Goal: Task Accomplishment & Management: Complete application form

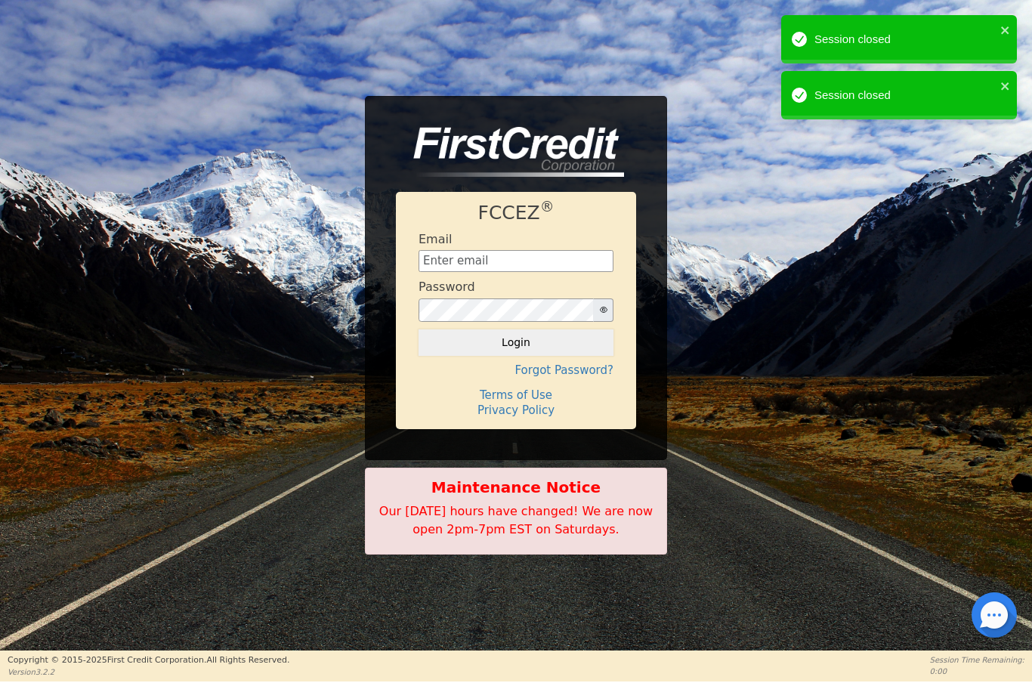
click at [473, 265] on input "text" at bounding box center [515, 261] width 195 height 23
type input "[EMAIL_ADDRESS][DOMAIN_NAME]"
click at [560, 350] on button "Login" at bounding box center [515, 342] width 195 height 26
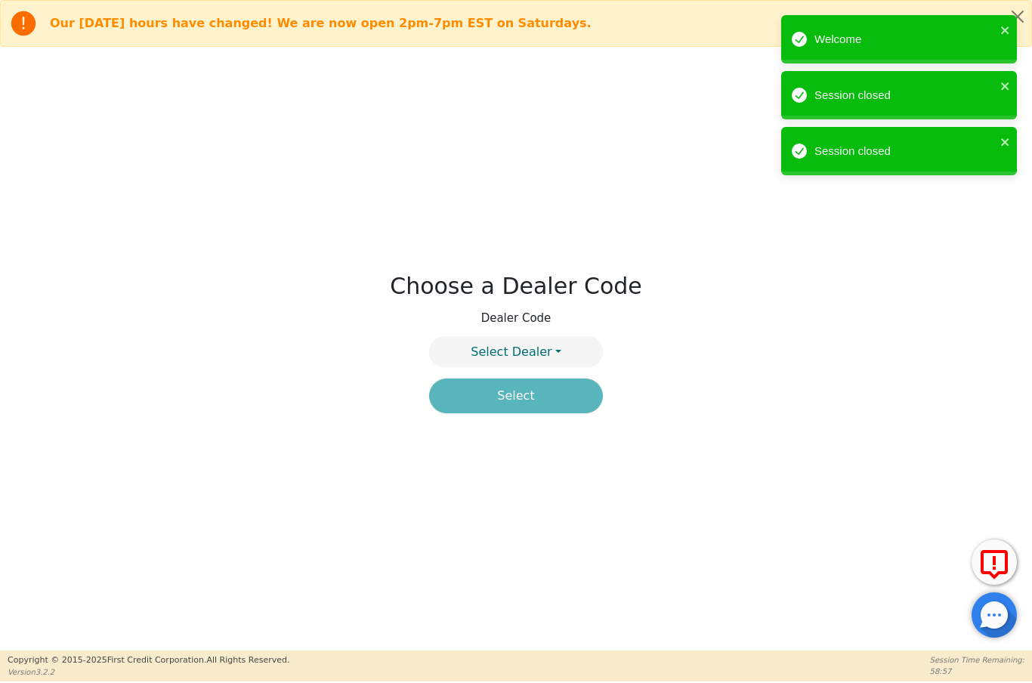
click at [556, 338] on button "Select Dealer" at bounding box center [516, 351] width 174 height 31
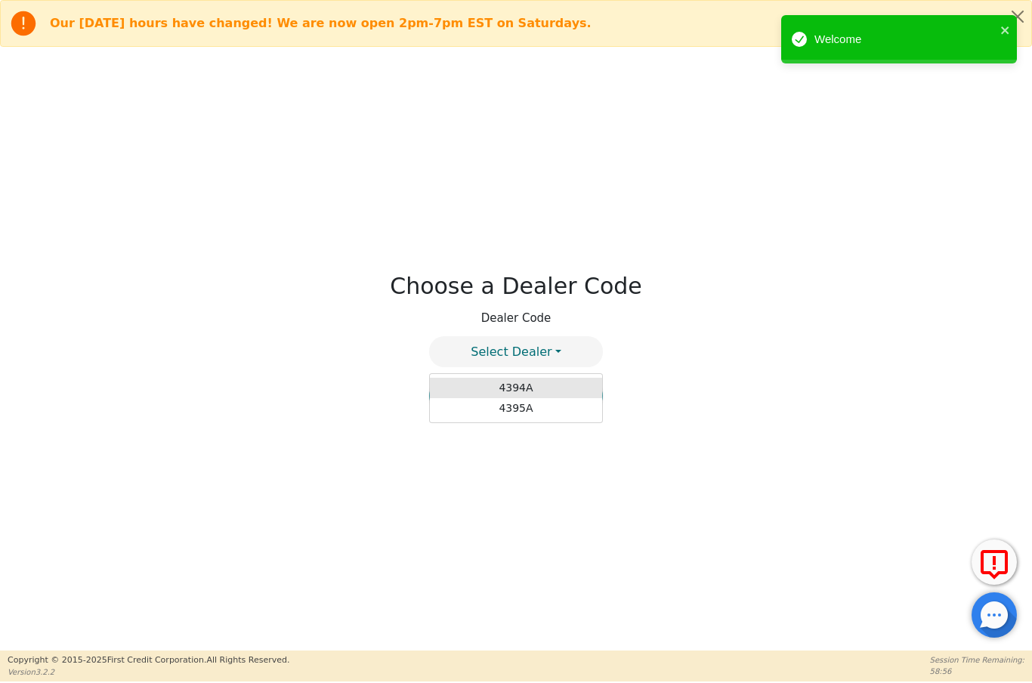
click at [566, 387] on link "4394A" at bounding box center [516, 388] width 172 height 20
click at [544, 398] on button "Select" at bounding box center [516, 395] width 174 height 35
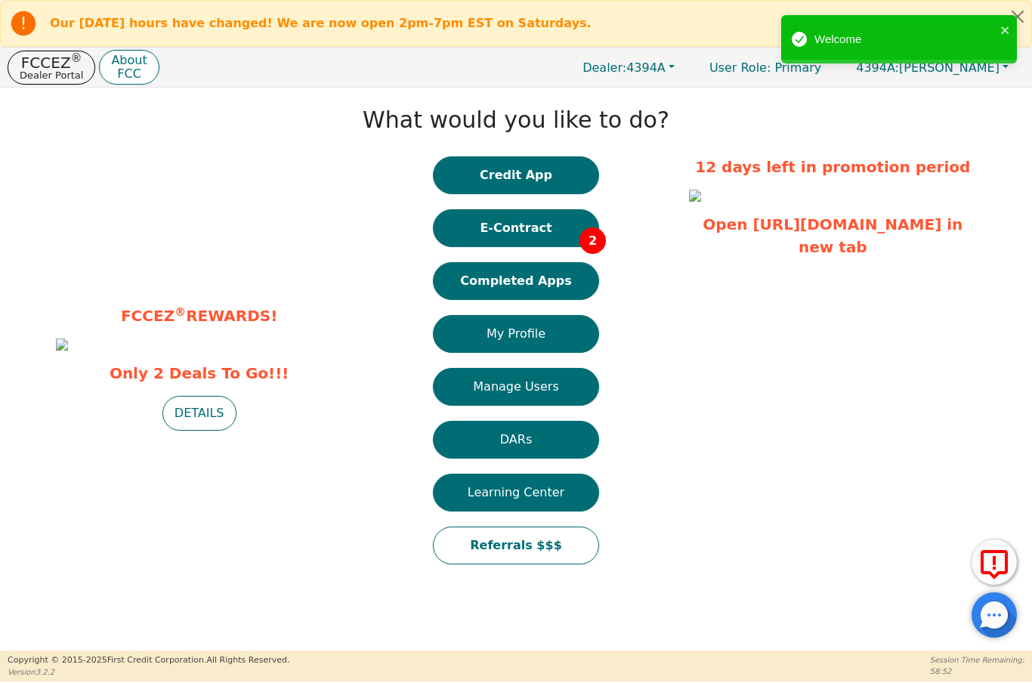
click at [564, 239] on button "E-Contract 2" at bounding box center [516, 228] width 166 height 38
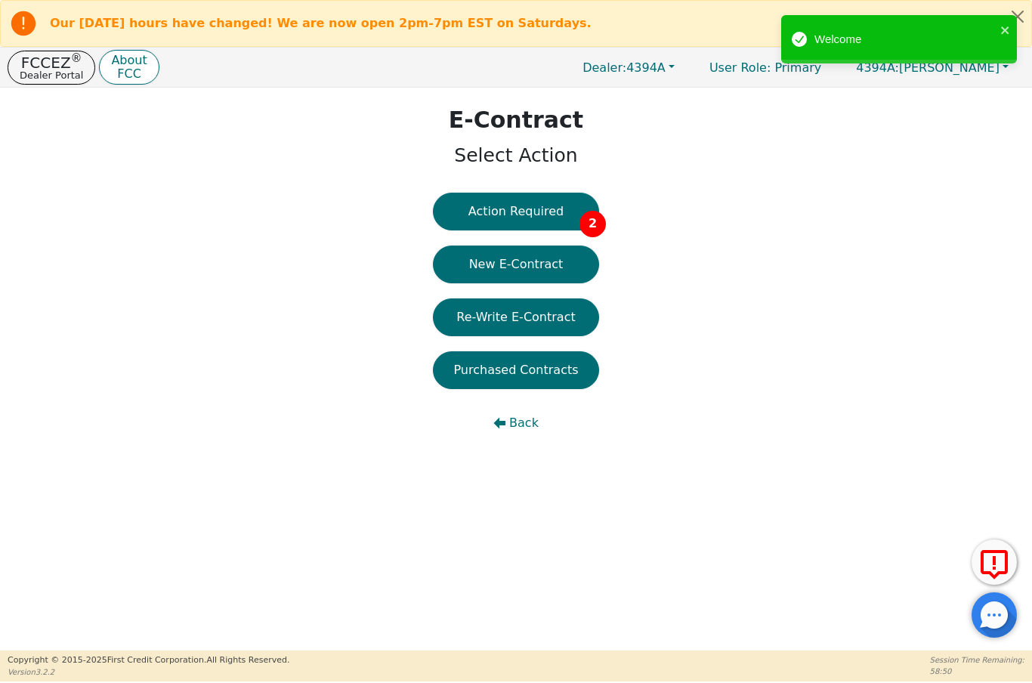
click at [550, 204] on button "Action Required 2" at bounding box center [516, 212] width 166 height 38
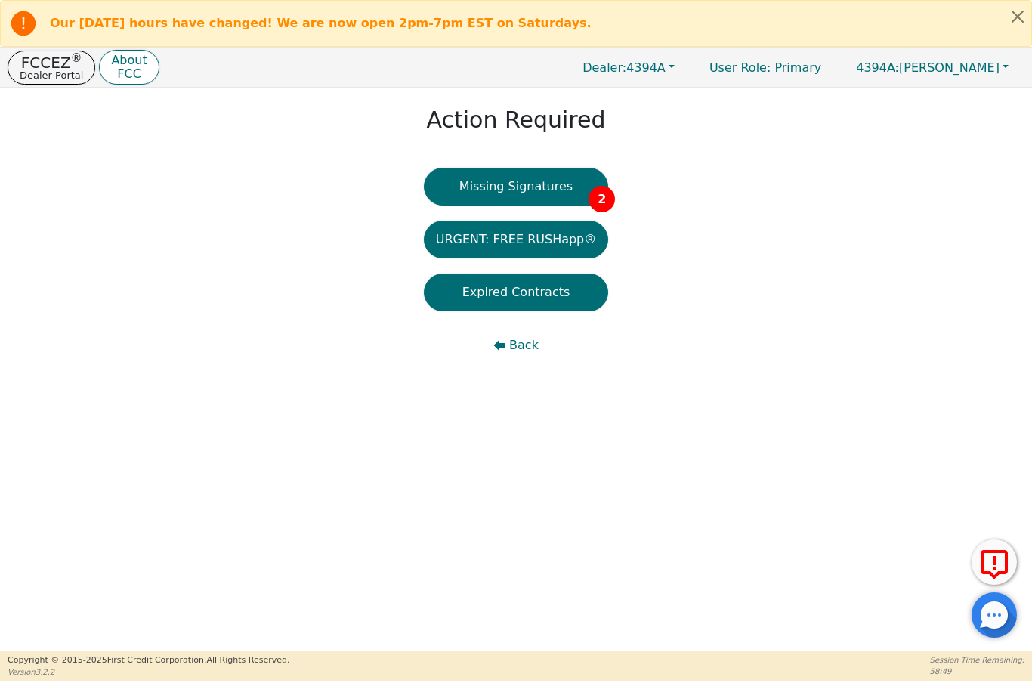
click at [577, 187] on button "Missing Signatures 2" at bounding box center [516, 187] width 185 height 38
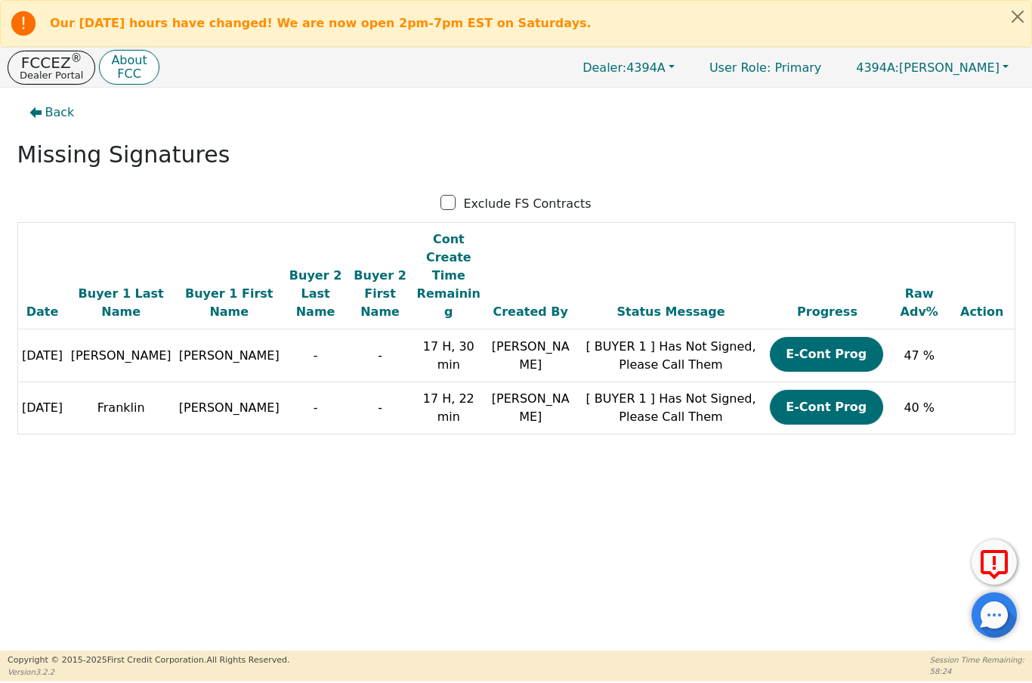
click at [33, 65] on p "FCCEZ ®" at bounding box center [51, 62] width 63 height 15
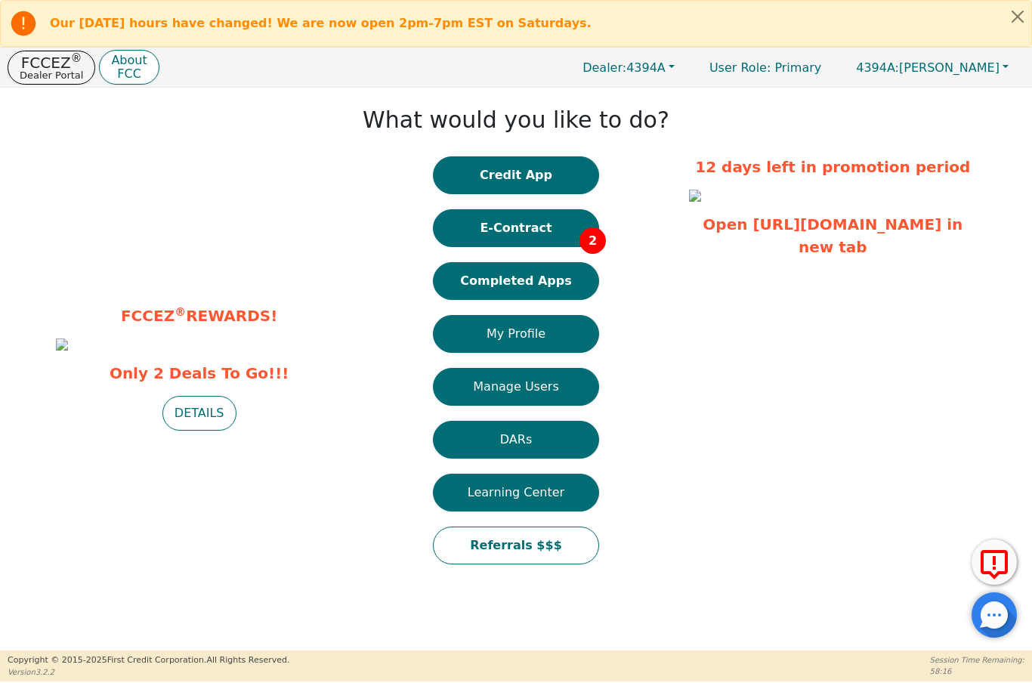
click at [531, 232] on button "E-Contract 2" at bounding box center [516, 228] width 166 height 38
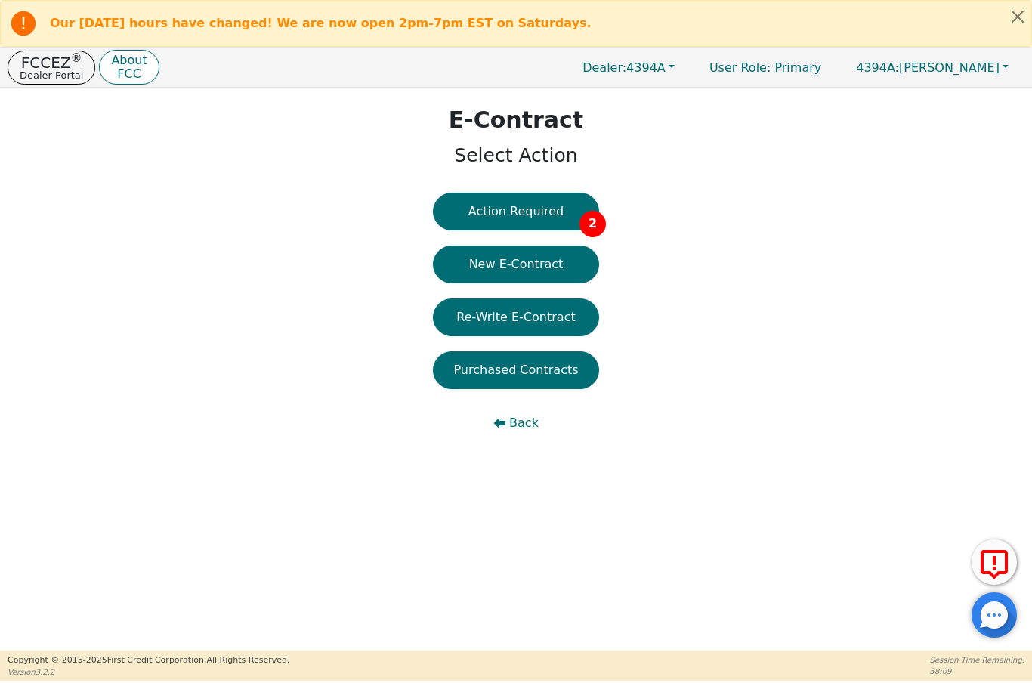
click at [43, 64] on p "FCCEZ ®" at bounding box center [51, 62] width 63 height 15
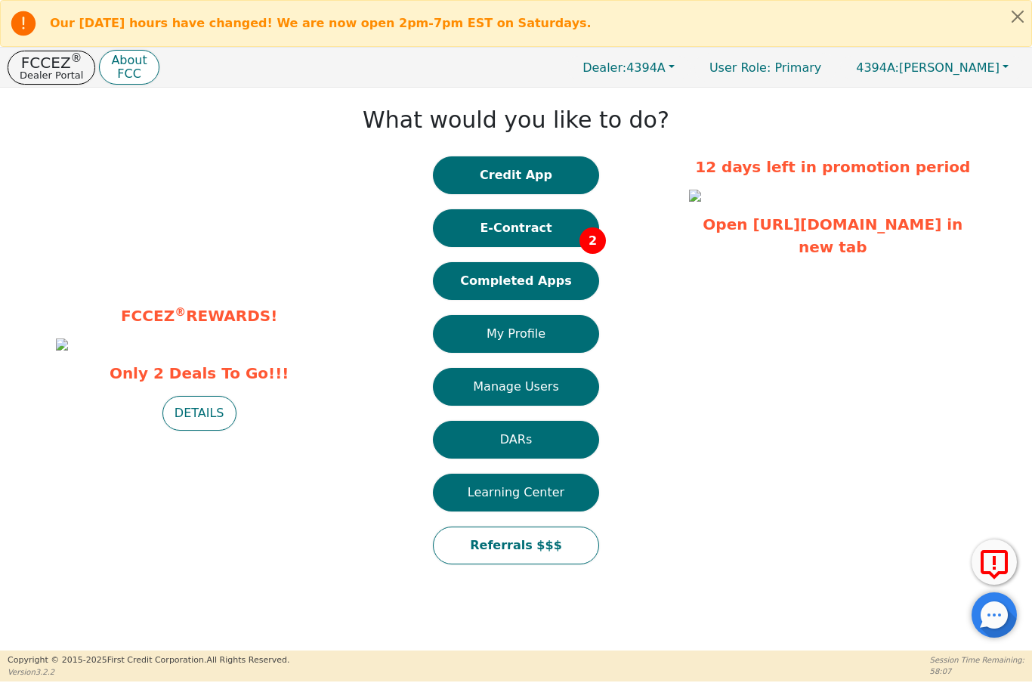
click at [551, 286] on button "Completed Apps" at bounding box center [516, 281] width 166 height 38
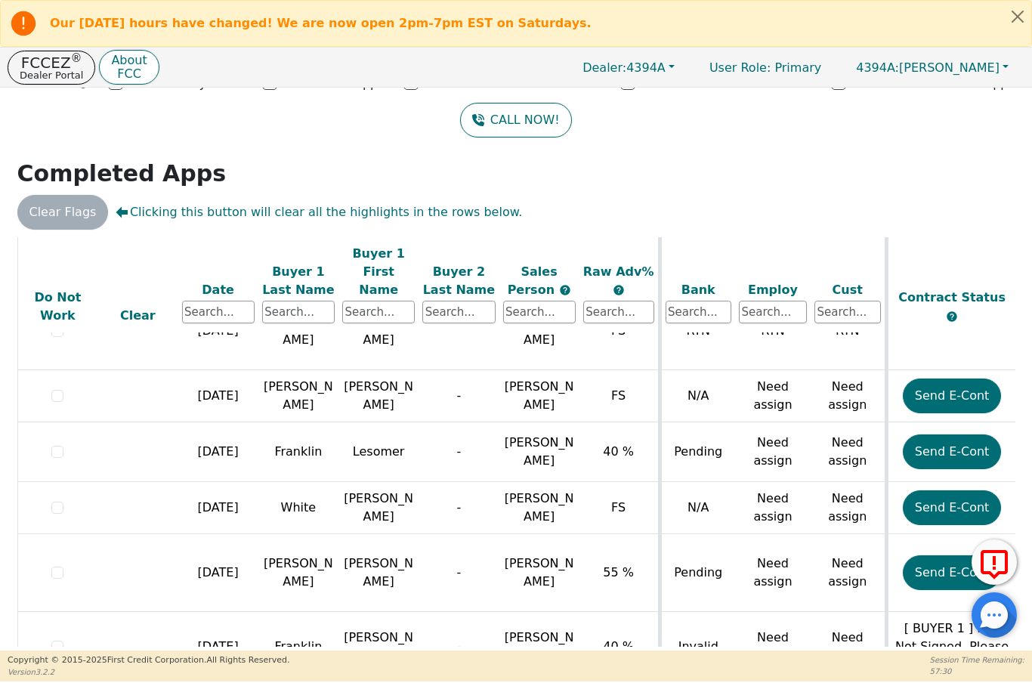
scroll to position [773, 0]
click at [952, 435] on button "Send E-Cont" at bounding box center [952, 452] width 99 height 35
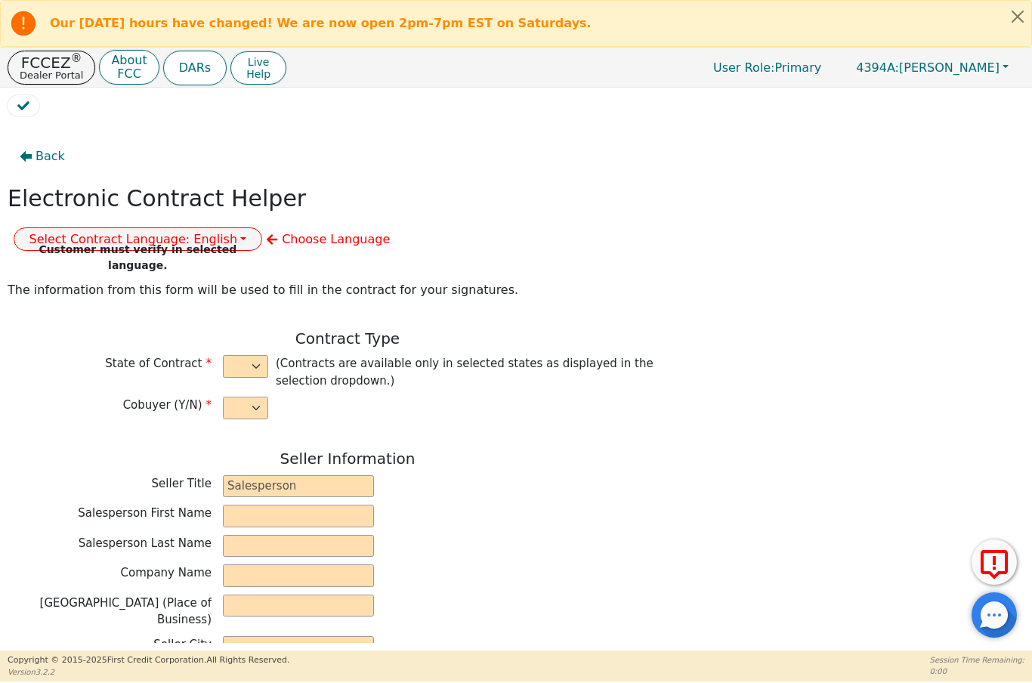
select select "n"
type input "President"
type input "ALDONY"
type input "MARTINEAU"
type input "ALLSELL DBA EAU PURE WATER"
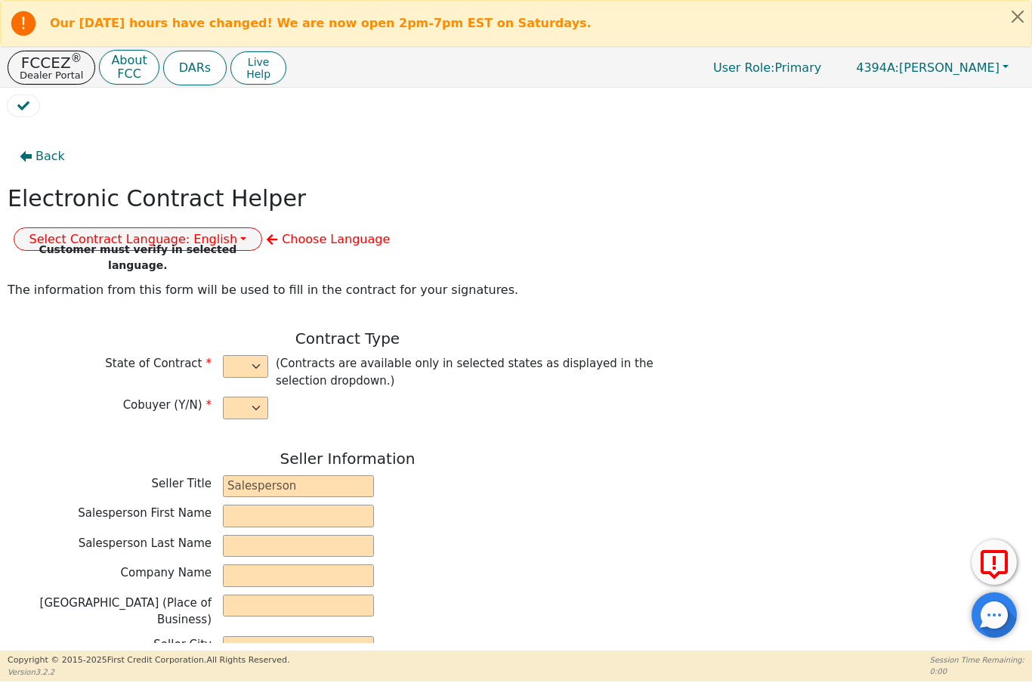
type input "10561 FENWAY PLACE"
type input "BOCA RATON"
select select "FL"
type input "33498"
type input "Lesomer"
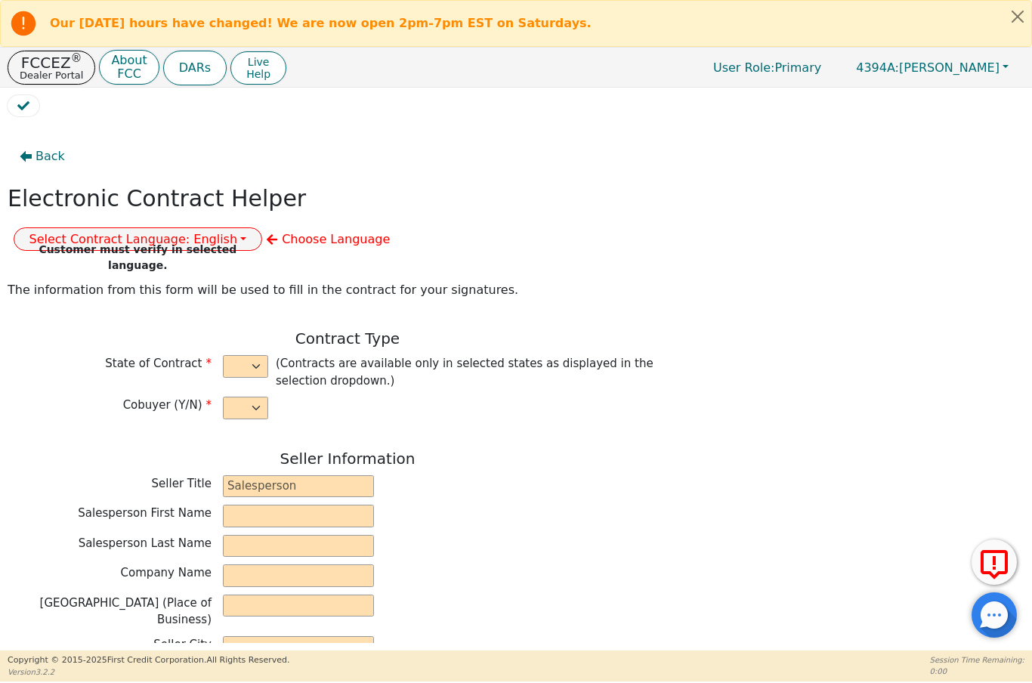
type input "Franklin"
type input "7302 Lakeland Blvd"
type input "Fort Pierce"
select select "FL"
type input "34951"
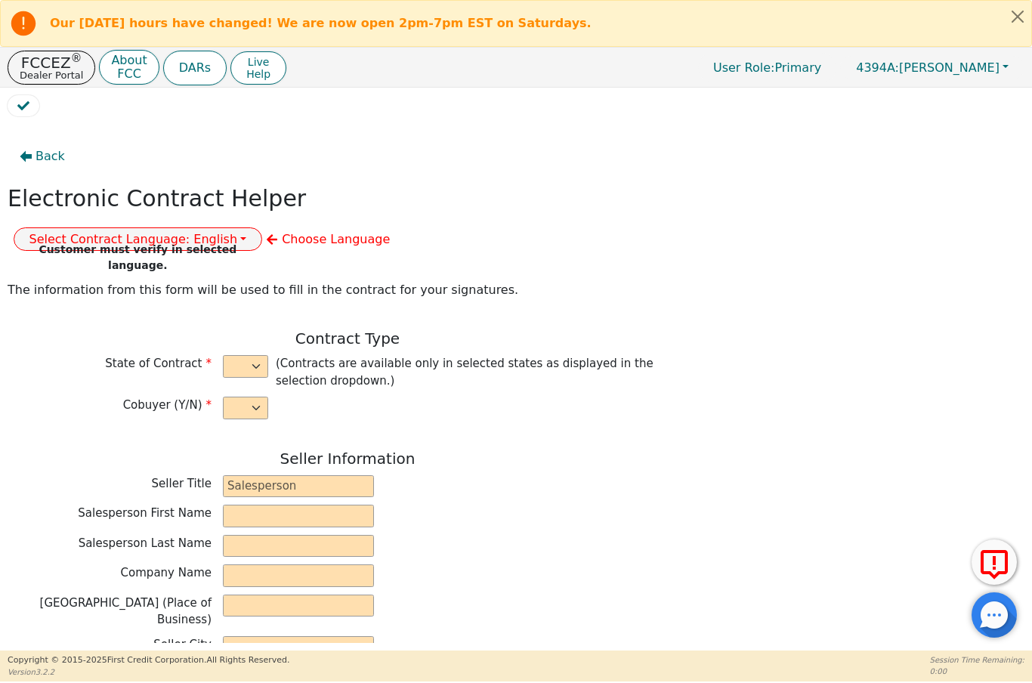
type input "2025-09-19"
type input "17.90"
type input "2025-10-02"
type input "60"
type input "0"
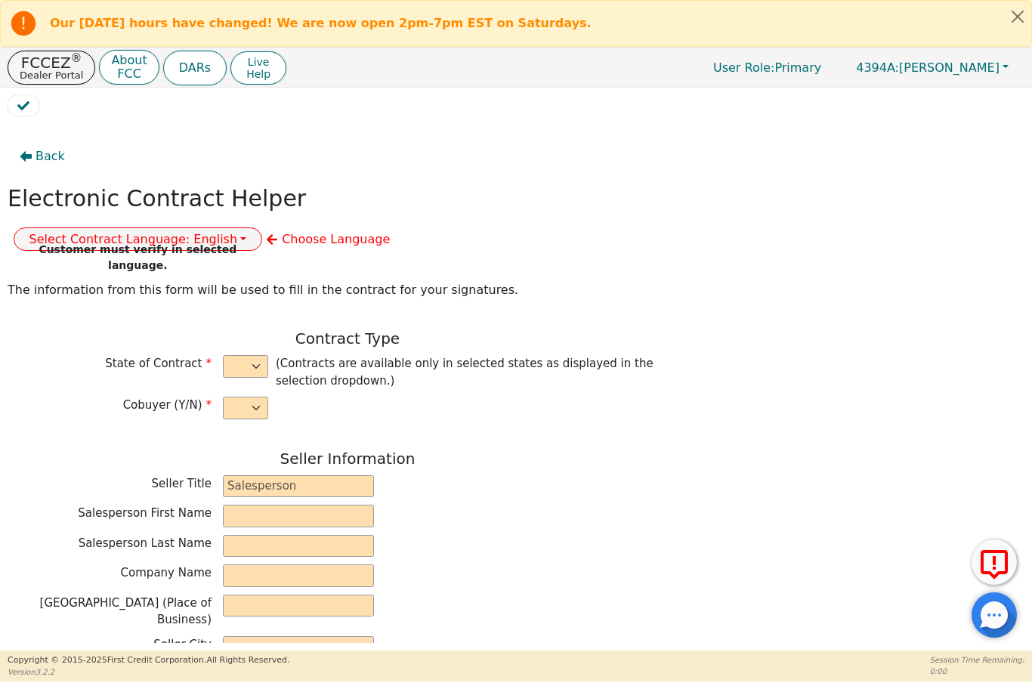
type input "6080181169680"
type input "10000.00"
type input "0.00"
type input "10000.00"
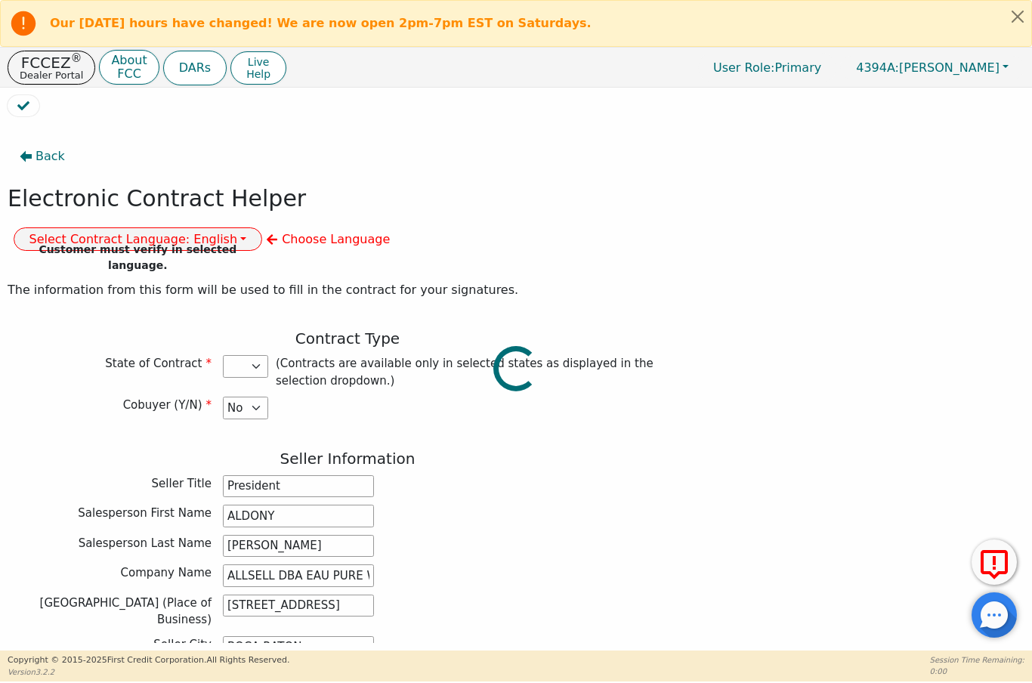
select select "FL"
click at [263, 227] on button "Select Contract Language: English" at bounding box center [138, 238] width 249 height 23
click at [134, 261] on link "English" at bounding box center [73, 271] width 119 height 20
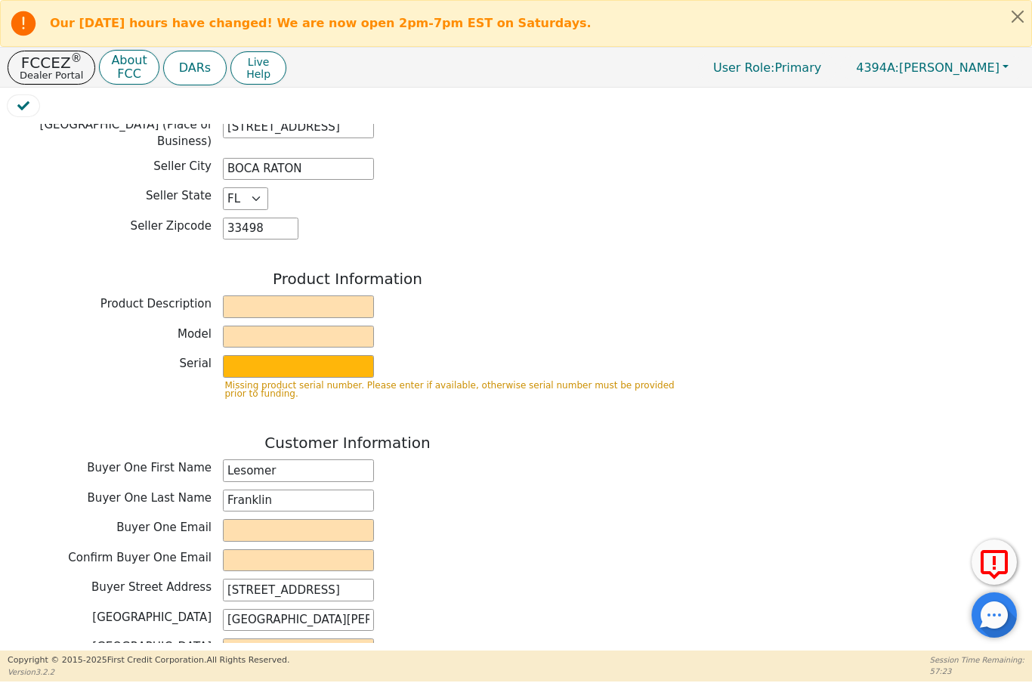
scroll to position [496, 0]
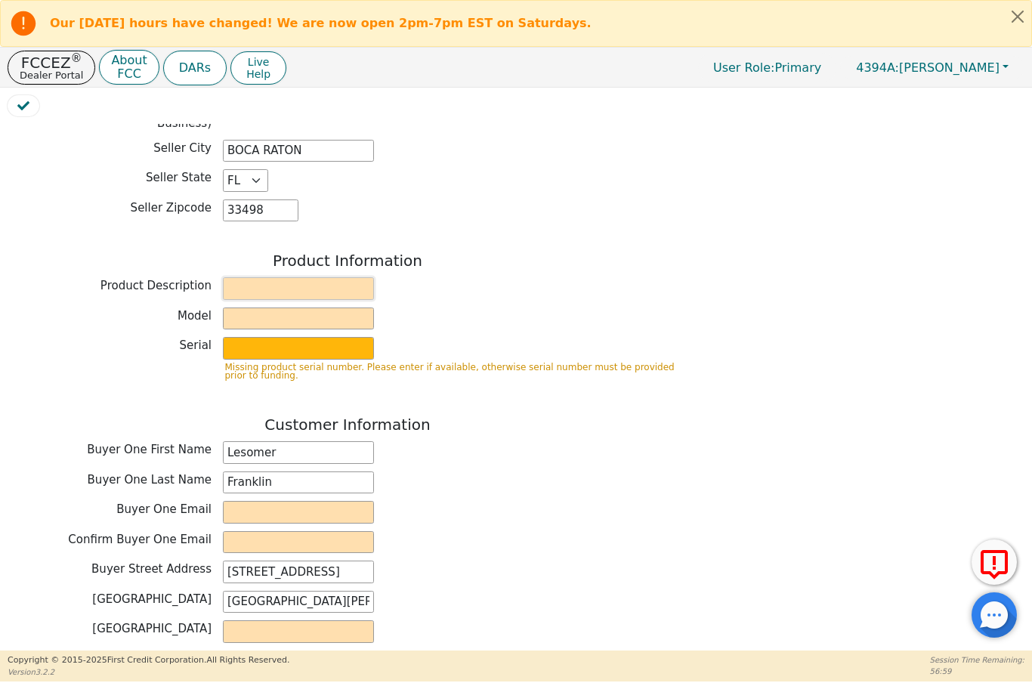
click at [289, 277] on input "text" at bounding box center [298, 288] width 151 height 23
type input "Water Treatment"
type input "Whole House Gen"
click at [331, 363] on p "Missing product serial number. Please enter if available, otherwise serial numb…" at bounding box center [455, 371] width 461 height 17
click at [329, 337] on input "text" at bounding box center [298, 348] width 151 height 23
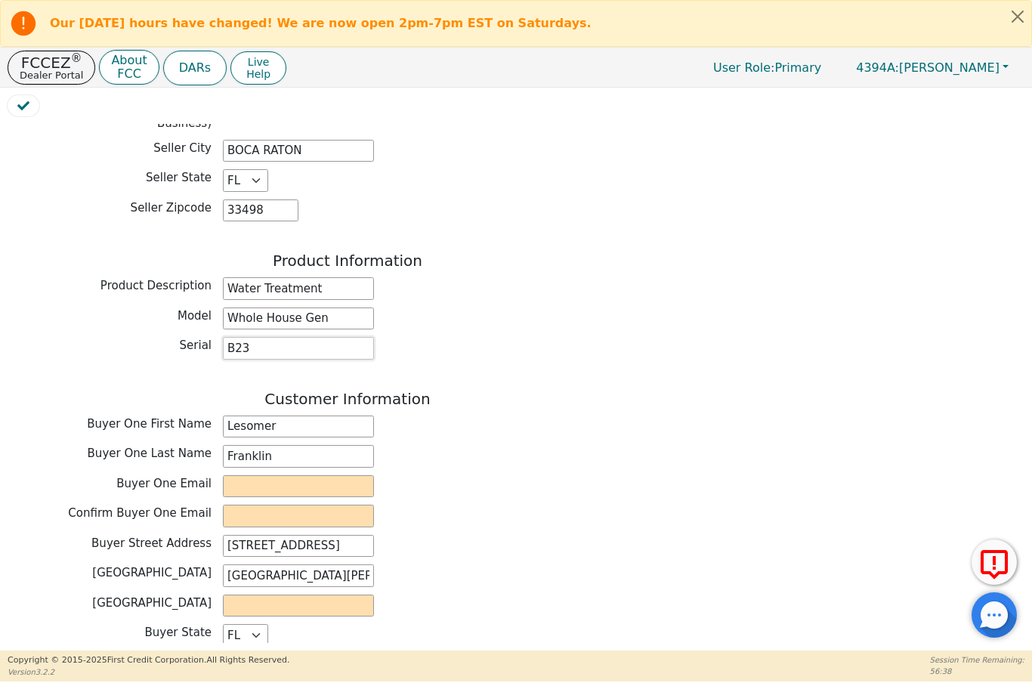
type input "B23"
click at [304, 475] on input "email" at bounding box center [298, 486] width 151 height 23
type input "lesomerfranklin6@gmail.com"
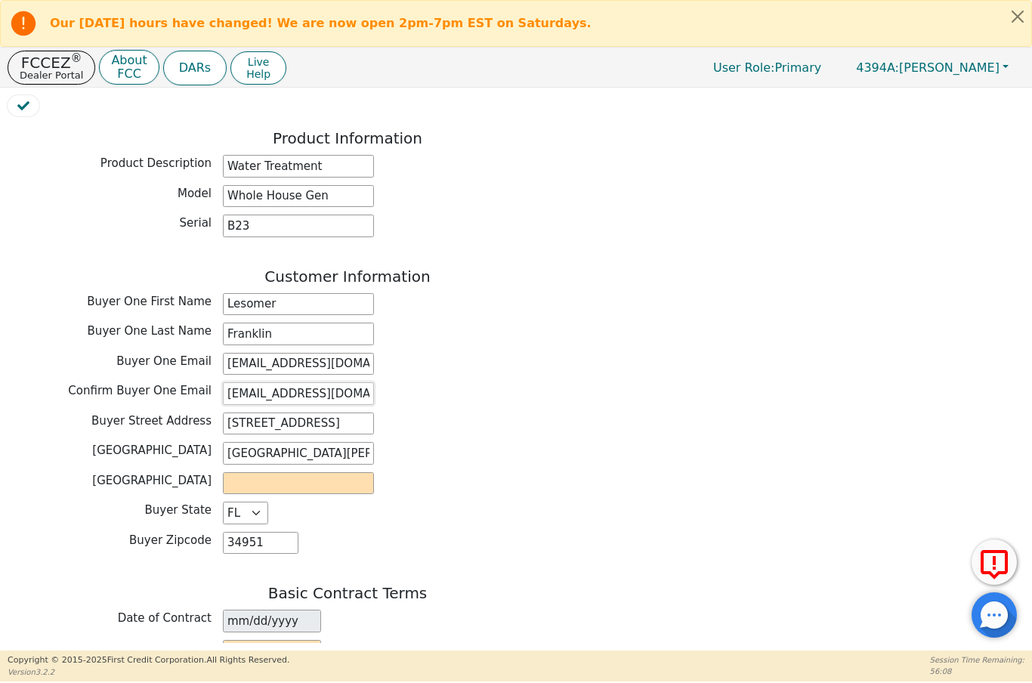
scroll to position [662, 0]
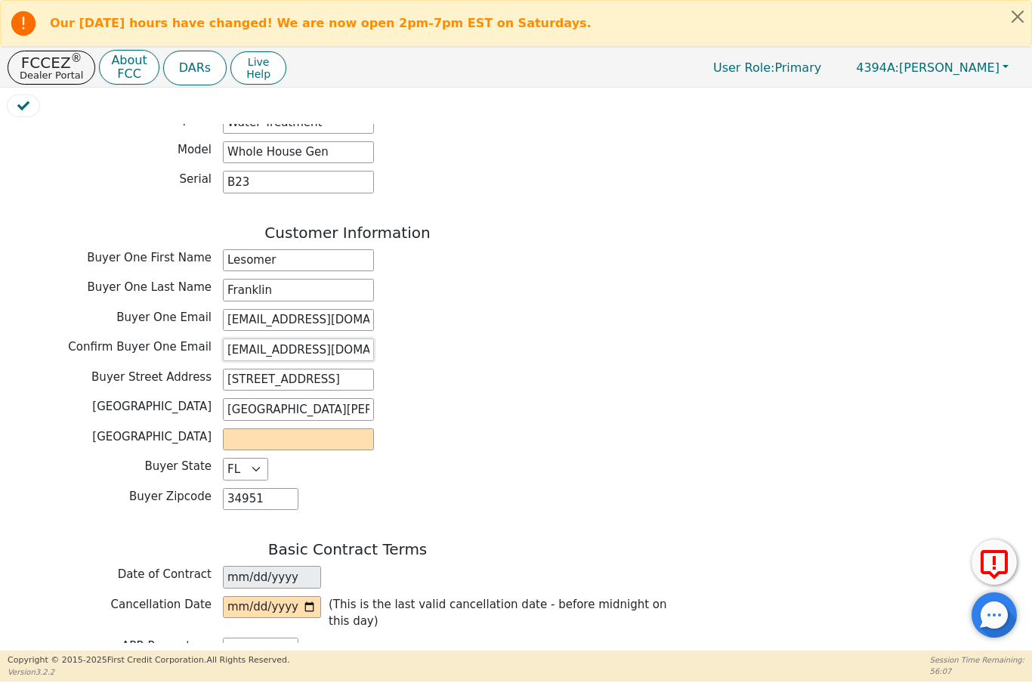
type input "lesomerfranklin6@gmail.com"
click at [353, 428] on input "text" at bounding box center [298, 439] width 151 height 23
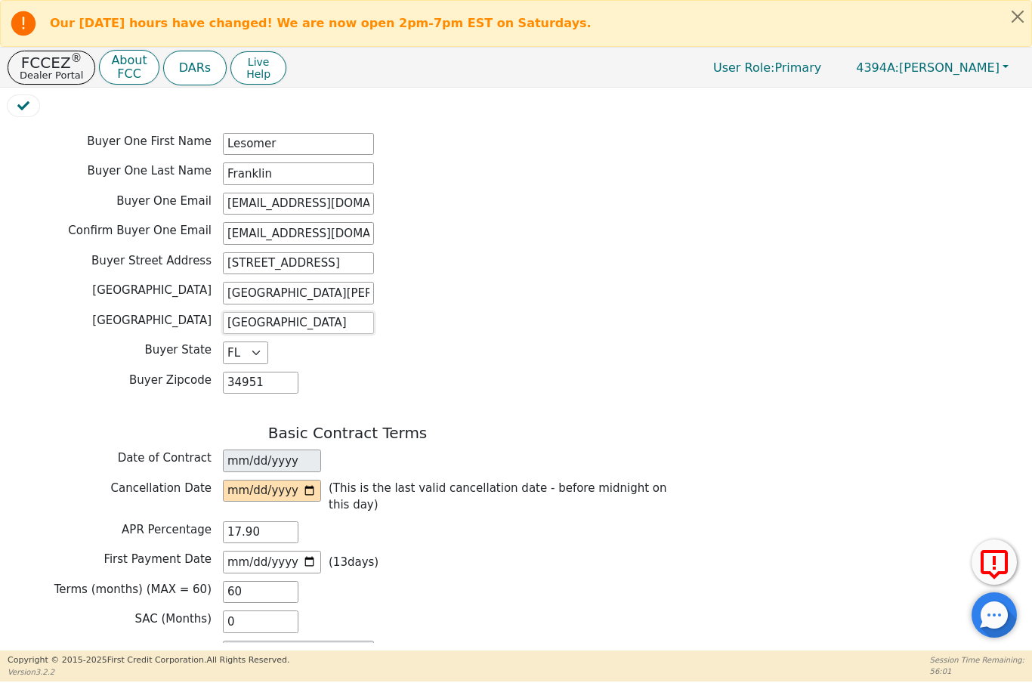
scroll to position [779, 0]
type input "Port Saint Lucie"
click at [293, 479] on input "date" at bounding box center [272, 490] width 98 height 23
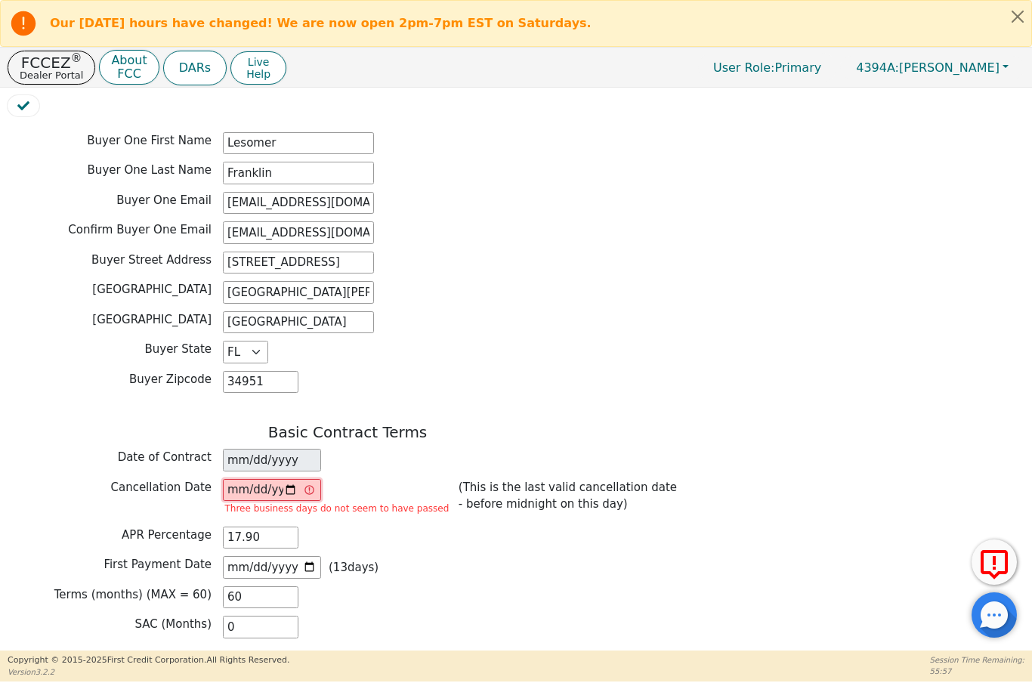
click at [307, 479] on input "2025-09-22" at bounding box center [272, 490] width 98 height 23
type input "2025-09-23"
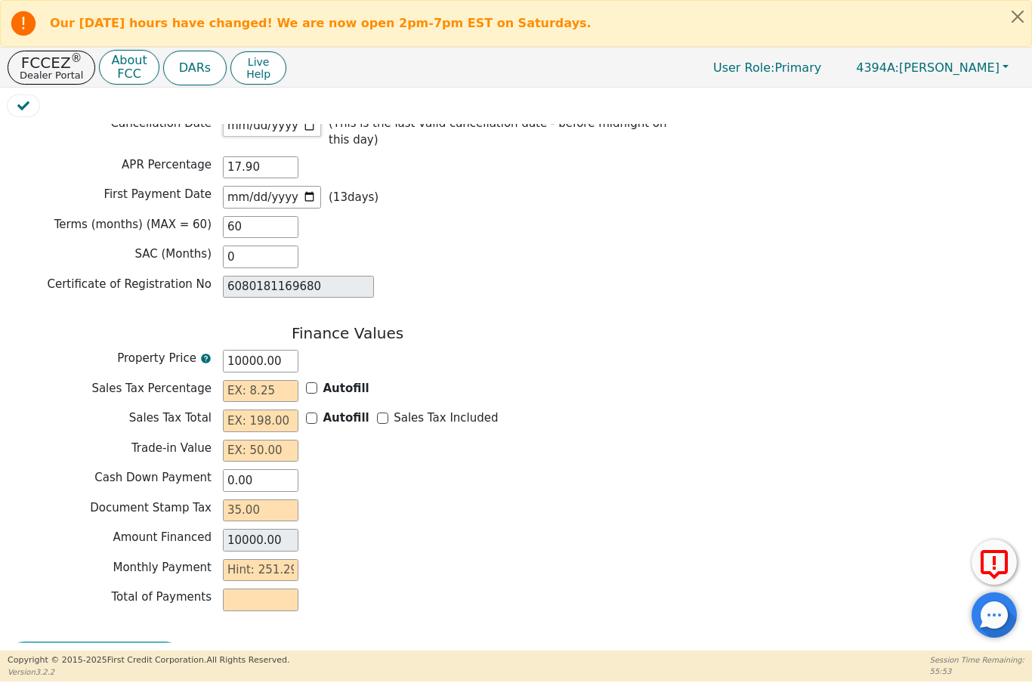
scroll to position [1143, 0]
click at [244, 381] on input "text" at bounding box center [261, 392] width 76 height 23
click at [316, 383] on input "Autofill" at bounding box center [311, 388] width 11 height 11
checkbox input "true"
type input "0.00"
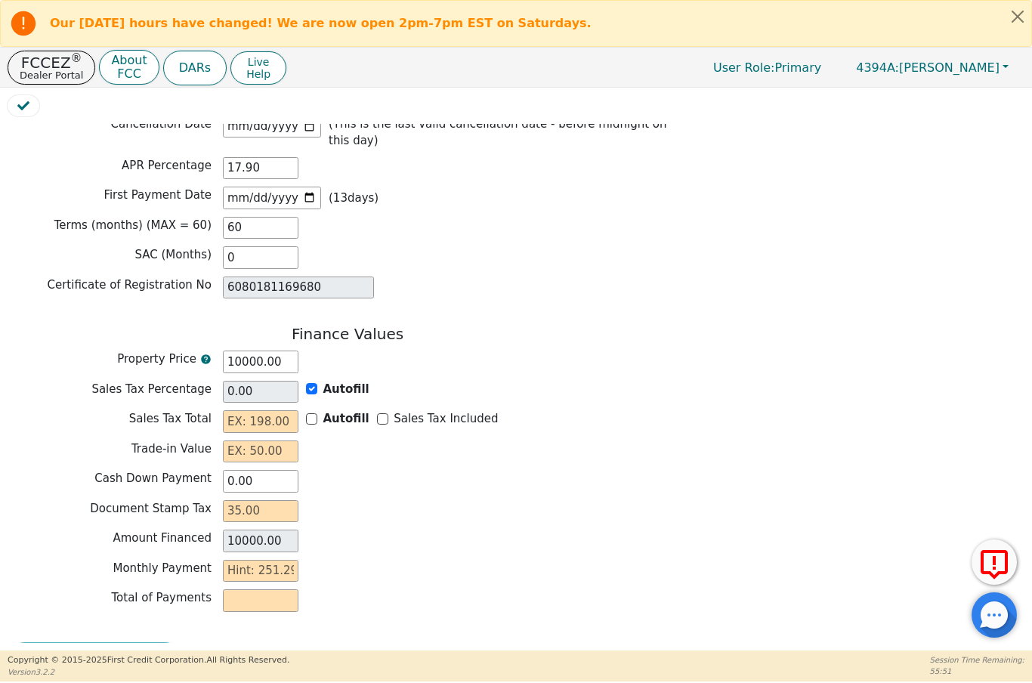
click at [381, 413] on input "Sales Tax Included" at bounding box center [382, 418] width 11 height 11
checkbox input "true"
type input "0.00"
click at [237, 440] on input "text" at bounding box center [261, 451] width 76 height 23
click at [236, 500] on input "text" at bounding box center [261, 511] width 76 height 23
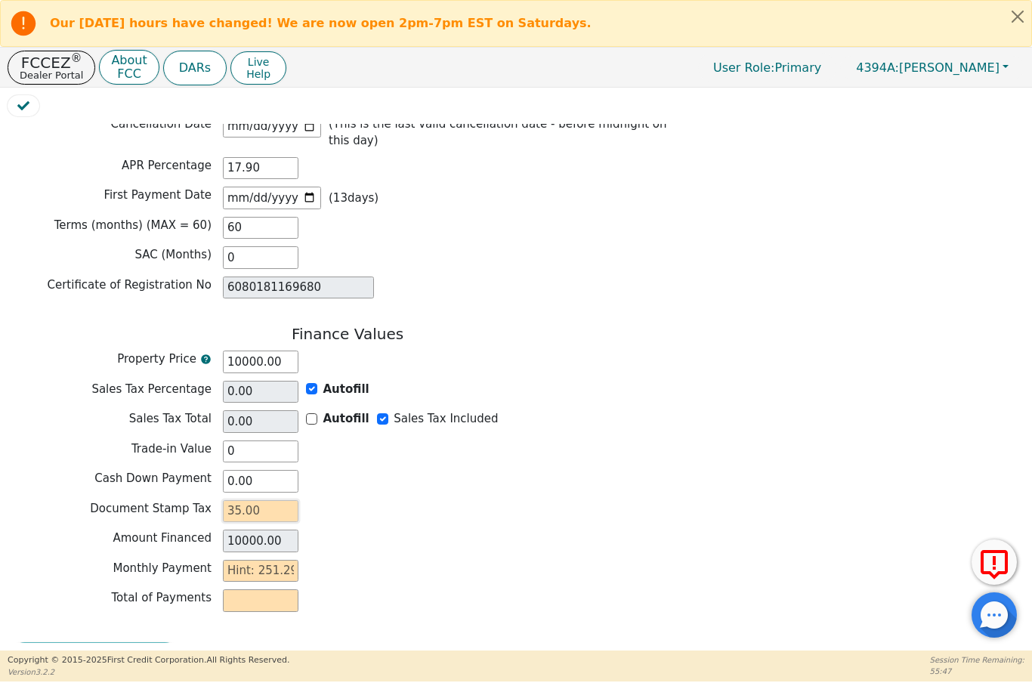
type input "0.00"
click at [236, 529] on input "10000.00" at bounding box center [261, 540] width 76 height 23
click at [233, 529] on input "10000.00" at bounding box center [261, 540] width 76 height 23
click at [242, 529] on input "10000.00" at bounding box center [261, 540] width 76 height 23
click at [252, 350] on input "10000.00" at bounding box center [261, 361] width 76 height 23
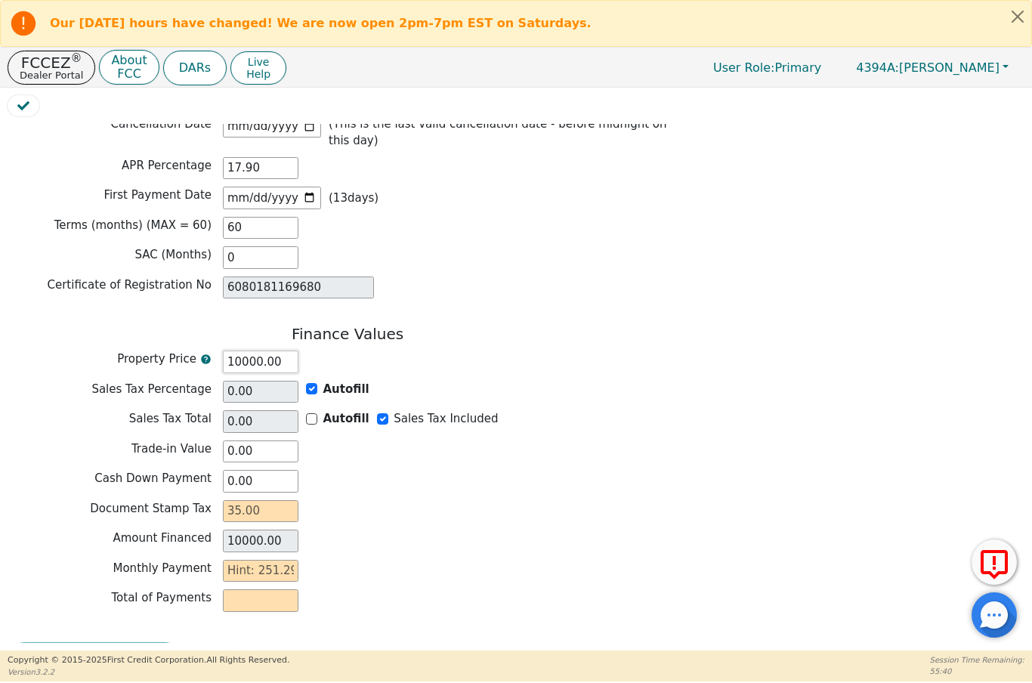
type input "1000.00"
type input "100.00"
type input "10.00"
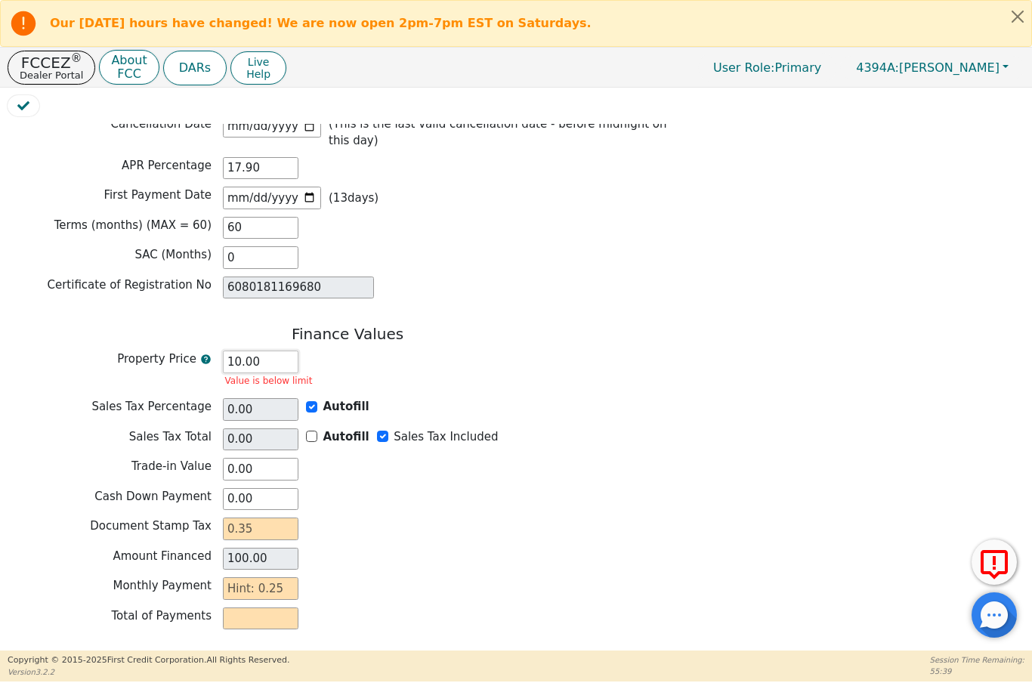
type input "10.00"
type input "1.00"
type input ".00"
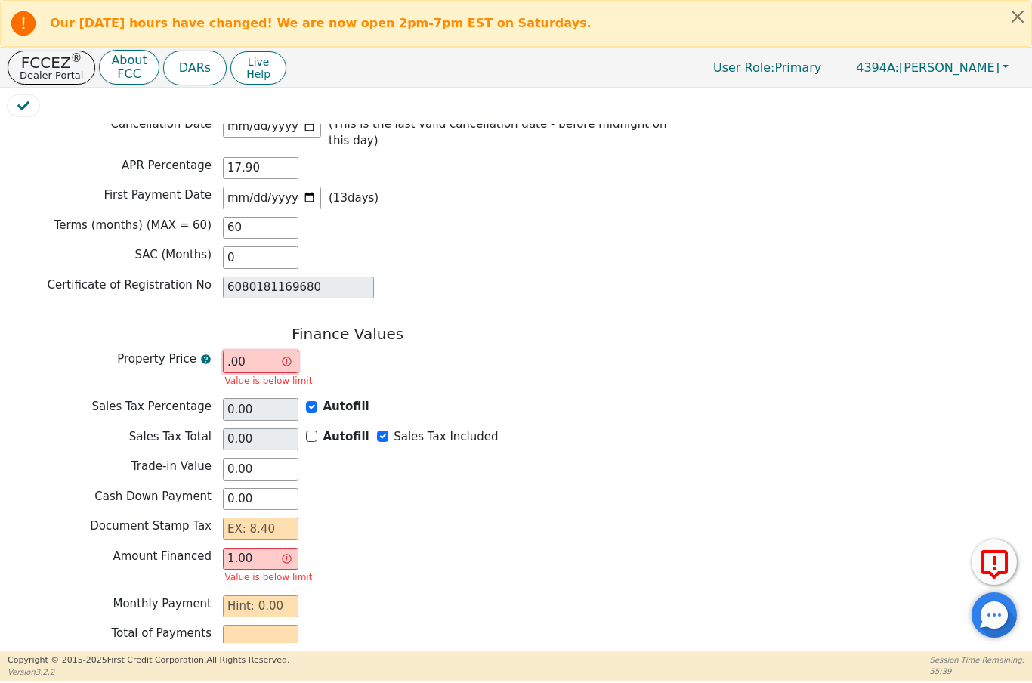
type input "NaN"
type input "0.00"
type input "9.00"
type input "0.00"
type input "9.00"
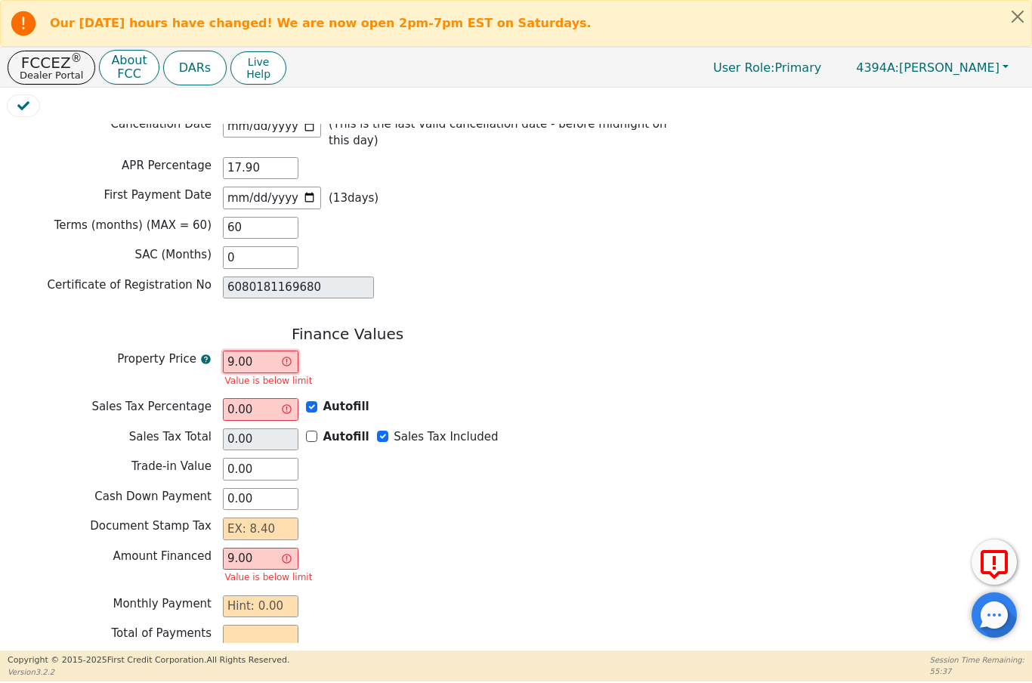
type input "99.00"
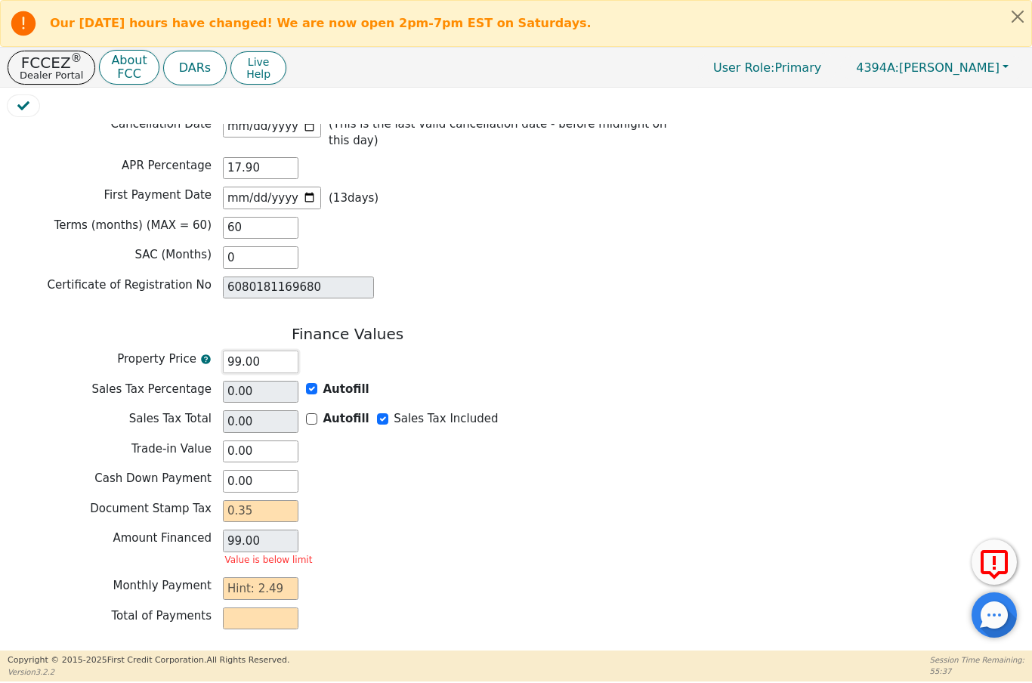
type input "990.00"
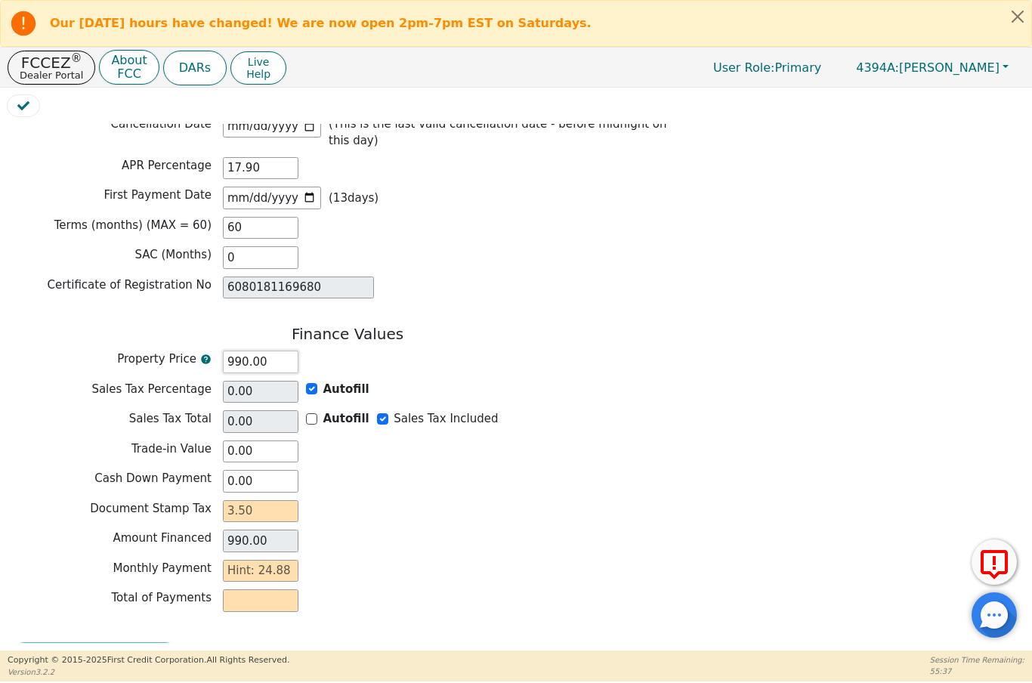
type input "9900.00"
click at [397, 500] on div "Document Stamp Tax" at bounding box center [348, 513] width 680 height 26
click at [289, 470] on input "0.00" at bounding box center [261, 481] width 76 height 23
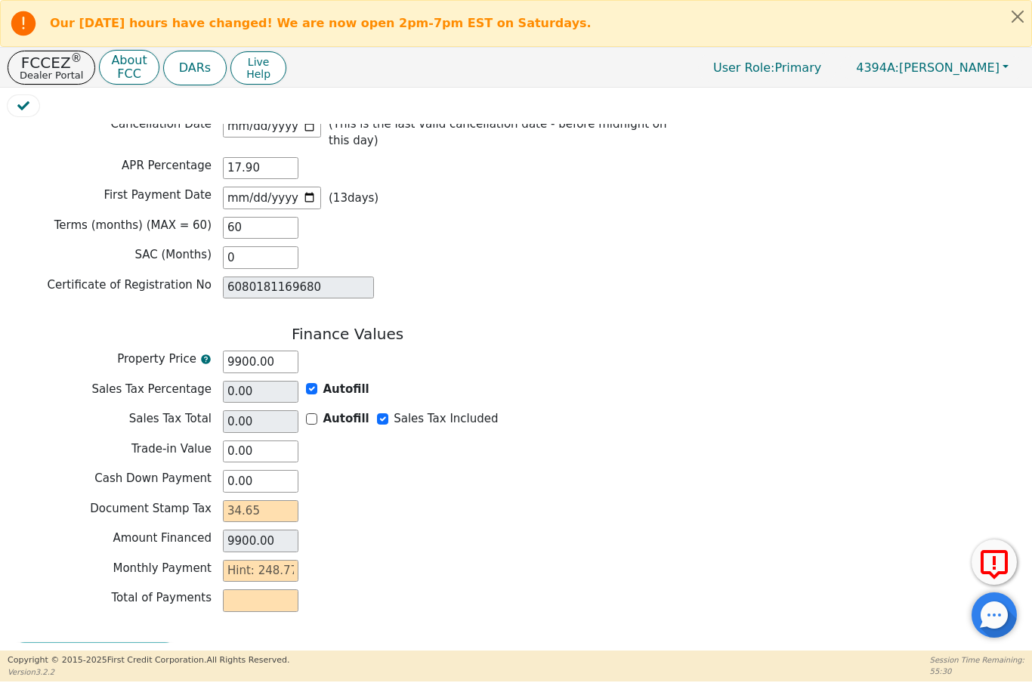
click at [259, 589] on input "text" at bounding box center [261, 600] width 76 height 23
click at [268, 589] on input "text" at bounding box center [261, 600] width 76 height 23
click at [144, 642] on div "Review & Begin Contract" at bounding box center [348, 659] width 680 height 35
click at [264, 246] on input "0" at bounding box center [261, 257] width 76 height 23
click at [269, 500] on input "text" at bounding box center [261, 511] width 76 height 23
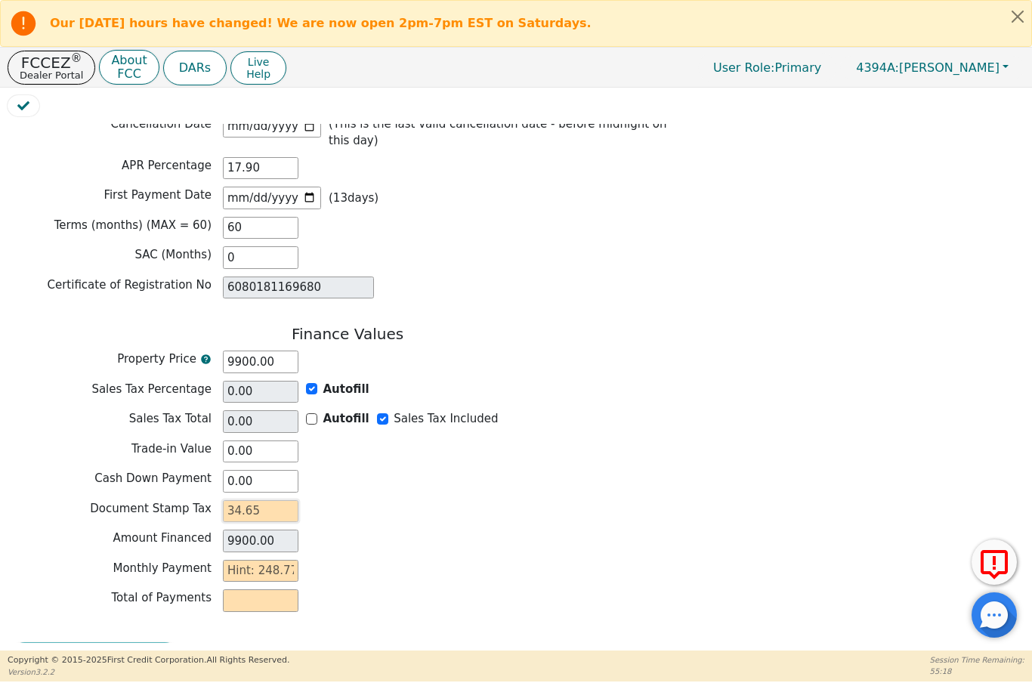
type input "3"
type input "9903.00"
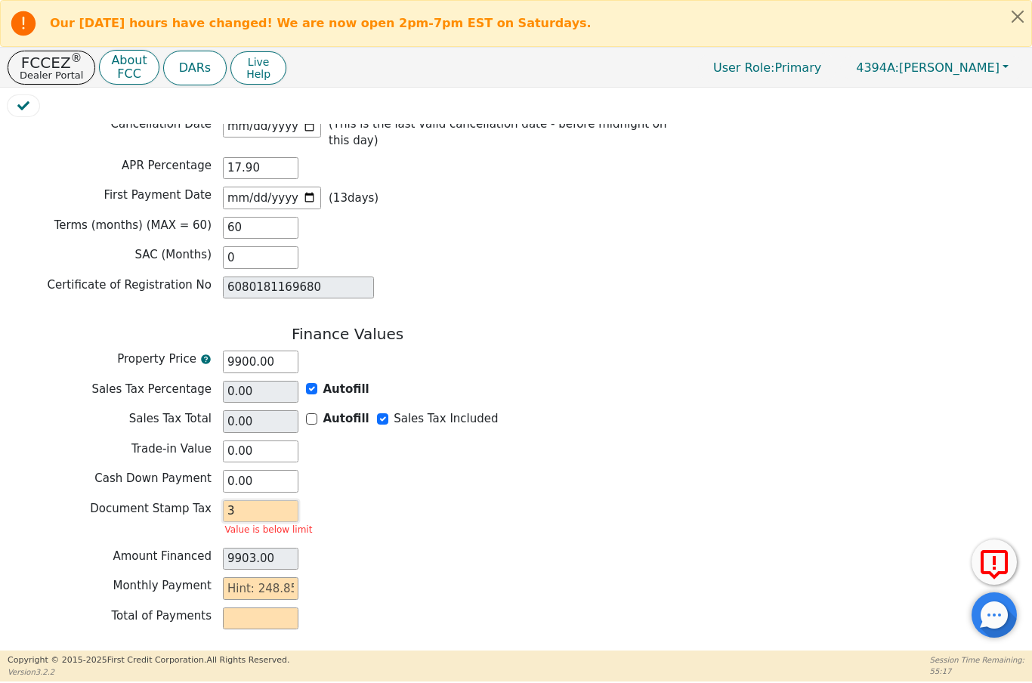
type input "34"
type input "9934.00"
type input "346"
type input "10246.00"
type input "3465"
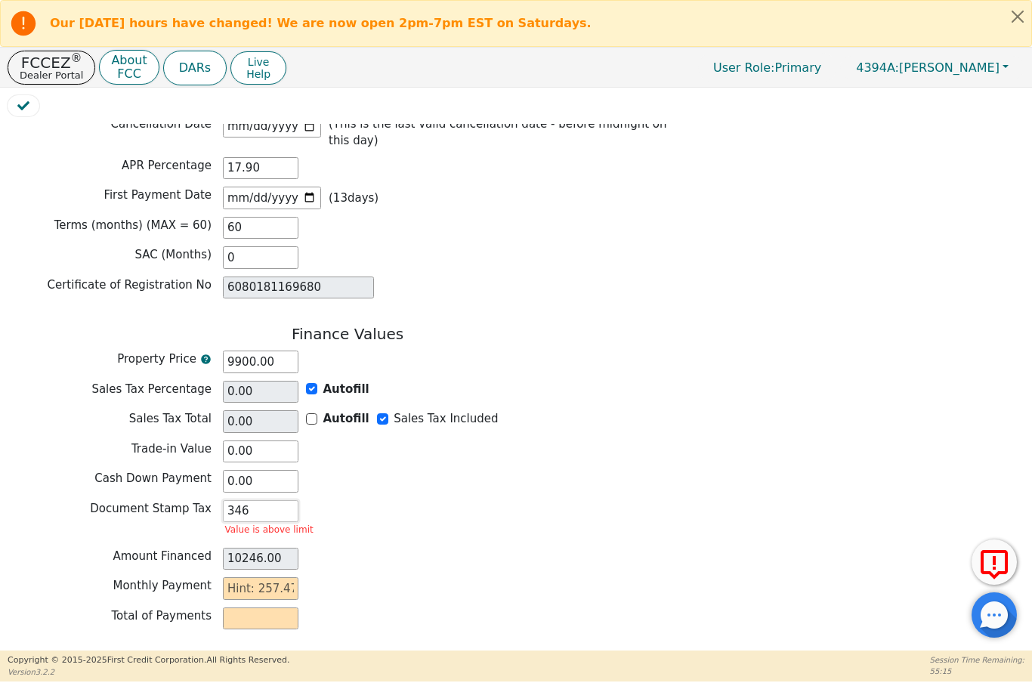
type input "13365.00"
type input "346"
type input "10246.00"
type input "34"
type input "9934.00"
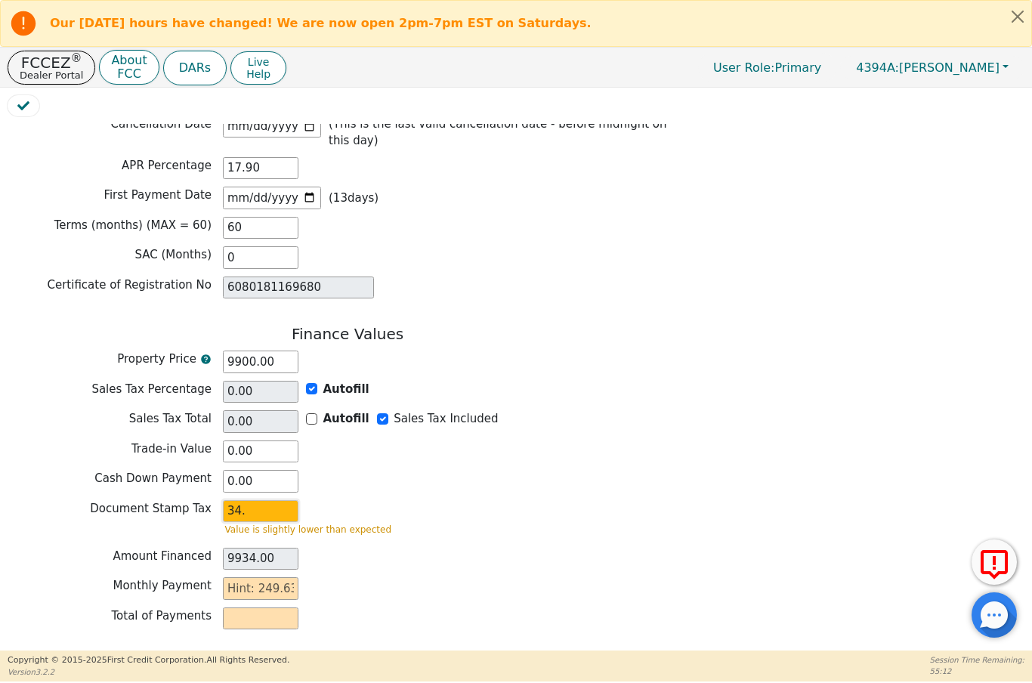
type input "34.6"
type input "9934.60"
type input "34.65"
type input "9934.65"
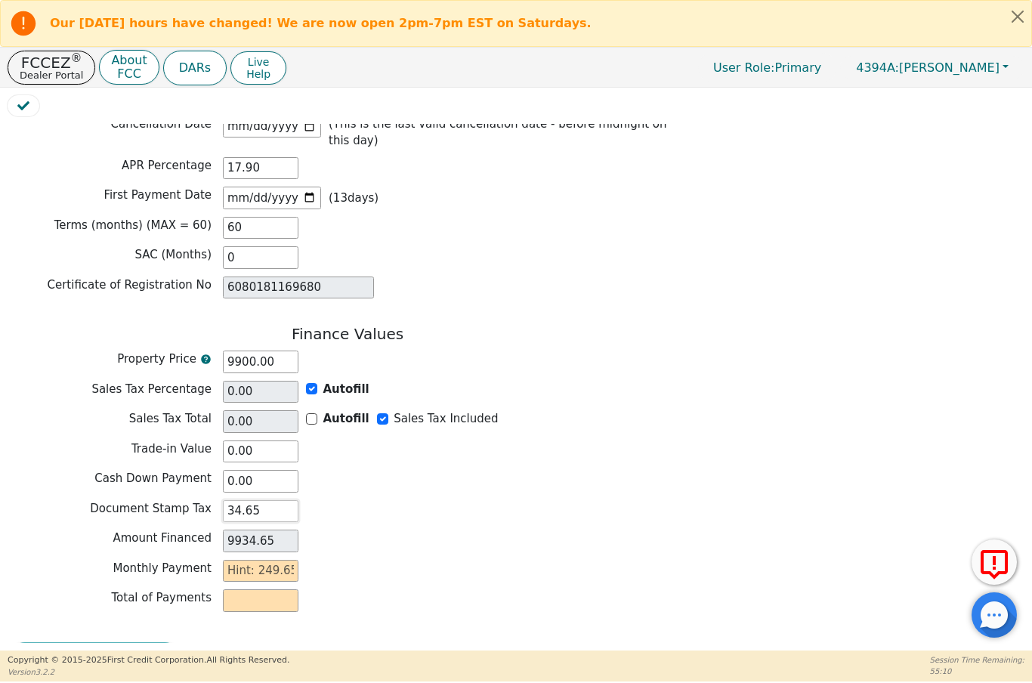
type input "34.65"
click at [234, 560] on input "text" at bounding box center [261, 571] width 76 height 23
type input "2"
type input "120.00"
type input "24"
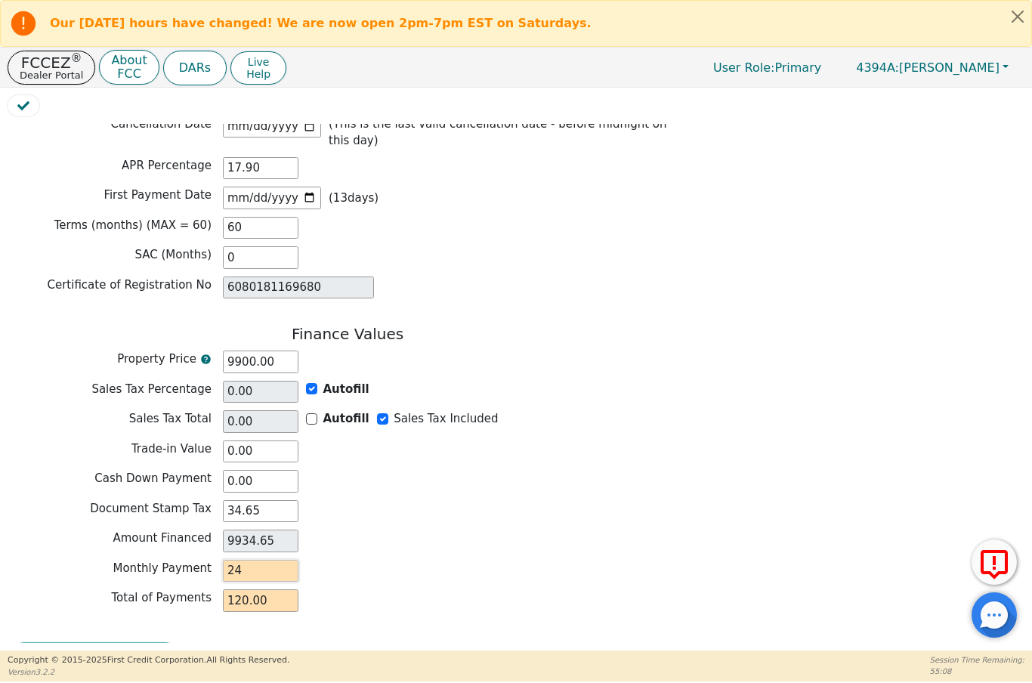
type input "1440.00"
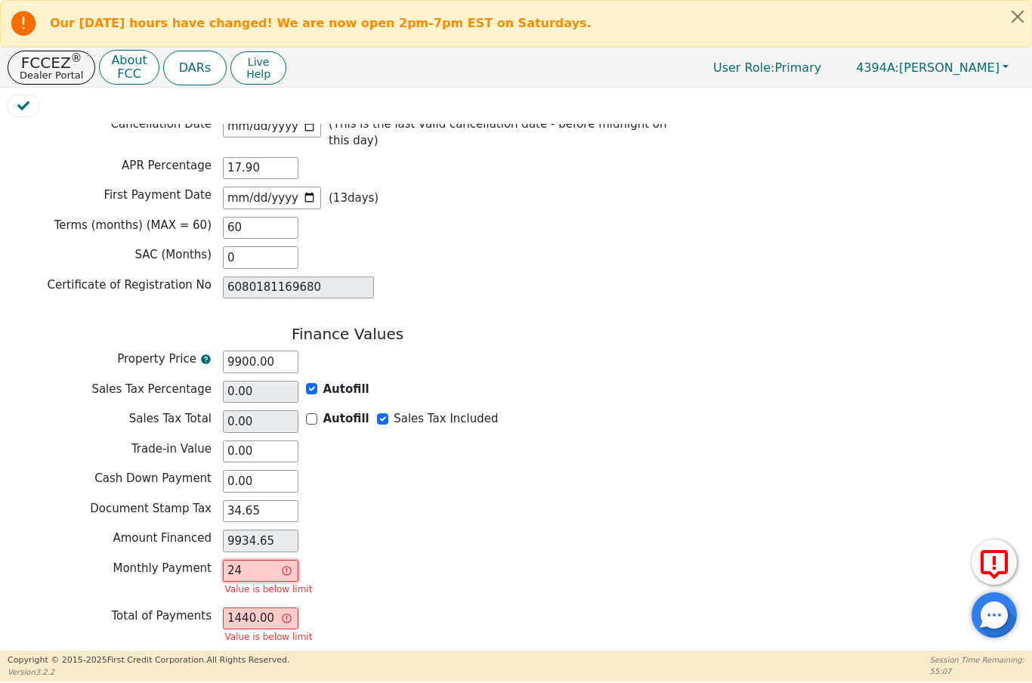
type input "249"
type input "14940.00"
type input "249.6"
type input "14976.00"
type input "249.65"
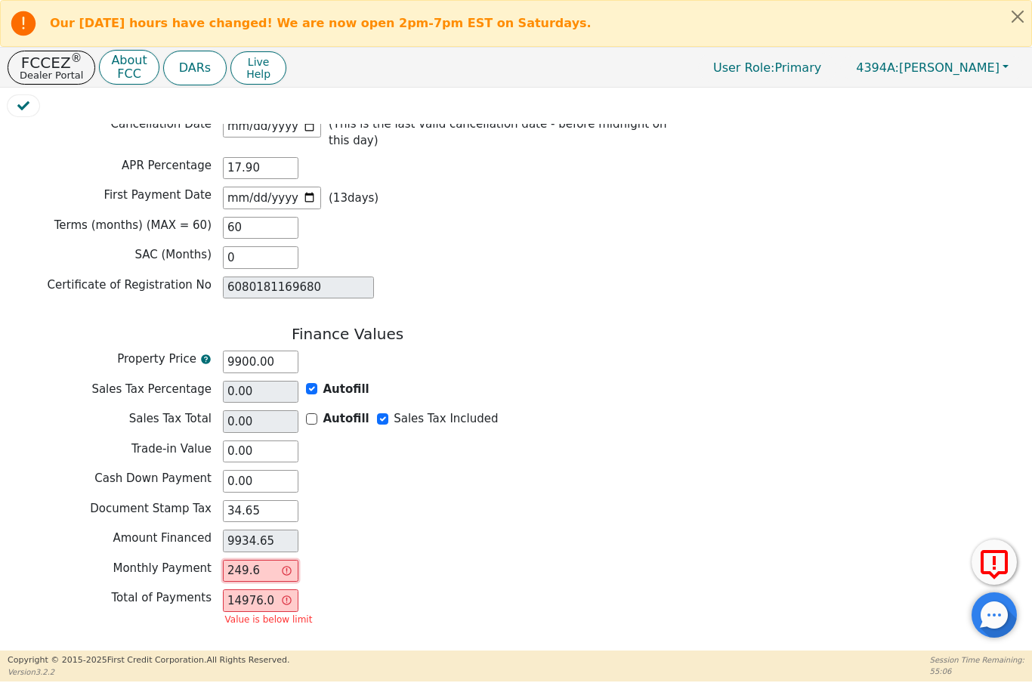
type input "14979.00"
type input "249.65"
click at [422, 529] on div "Amount Financed 9934.65" at bounding box center [348, 540] width 680 height 23
click at [100, 642] on button "Review & Begin Contract" at bounding box center [95, 659] width 174 height 35
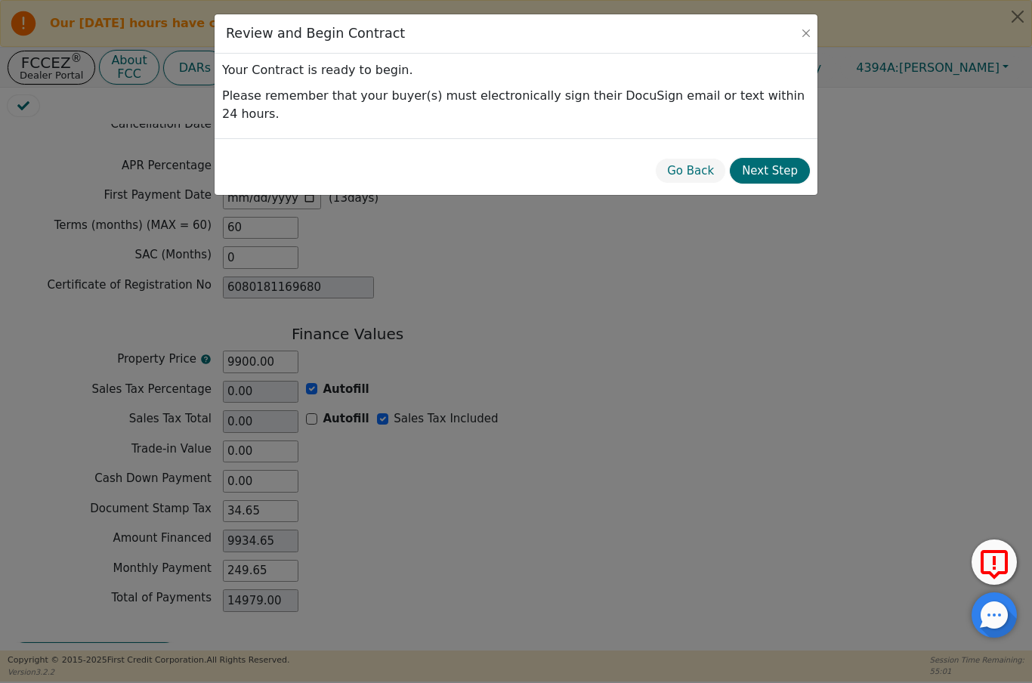
click at [771, 158] on button "Next Step" at bounding box center [770, 171] width 80 height 26
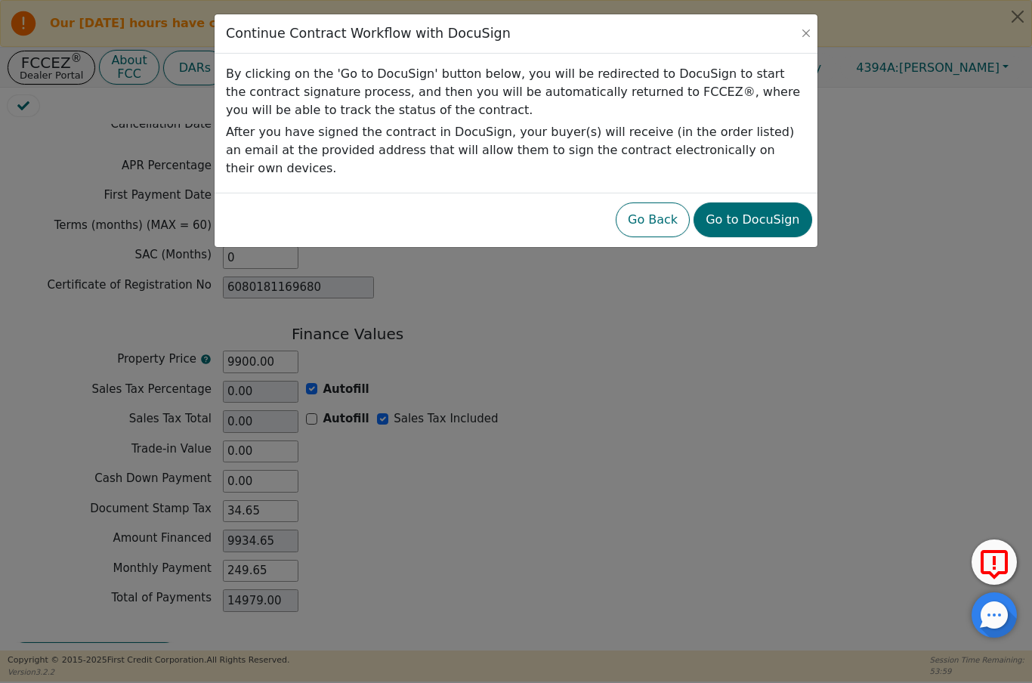
click at [771, 202] on button "Go to DocuSign" at bounding box center [752, 219] width 118 height 35
